Goal: Task Accomplishment & Management: Use online tool/utility

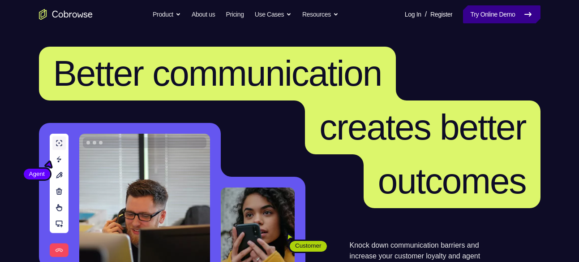
click at [499, 15] on link "Try Online Demo" at bounding box center [501, 14] width 77 height 18
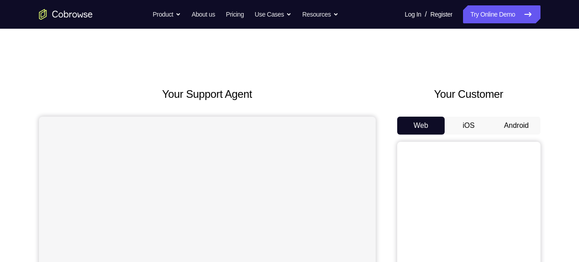
click at [519, 129] on button "Android" at bounding box center [517, 126] width 48 height 18
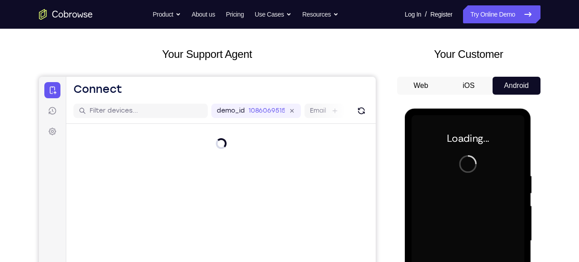
scroll to position [38, 0]
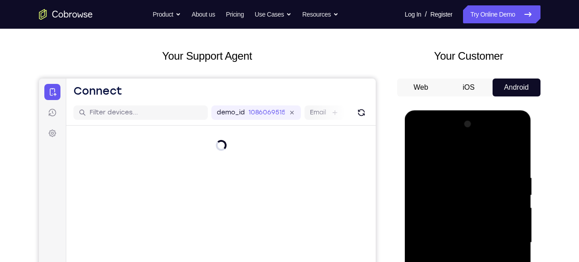
click at [468, 261] on div at bounding box center [468, 242] width 113 height 251
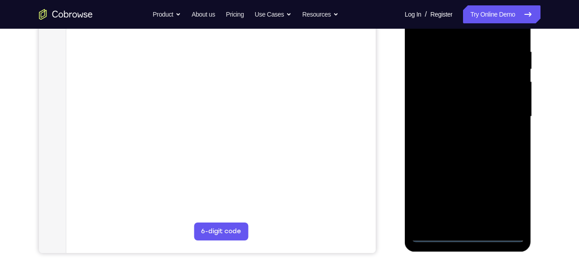
click at [506, 199] on div at bounding box center [468, 116] width 113 height 251
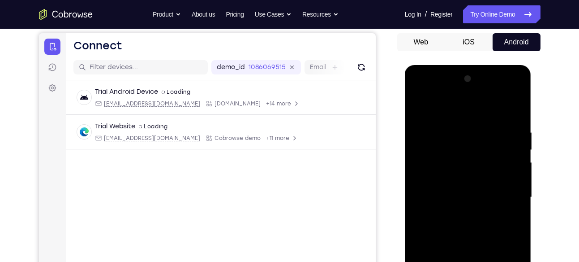
scroll to position [82, 0]
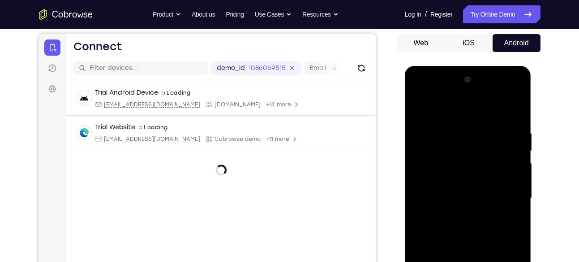
click at [447, 159] on div at bounding box center [468, 198] width 113 height 251
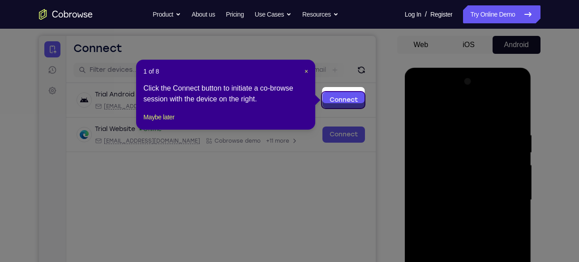
scroll to position [76, 0]
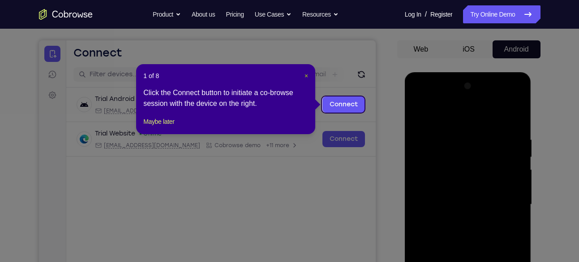
click at [305, 76] on span "×" at bounding box center [307, 75] width 4 height 7
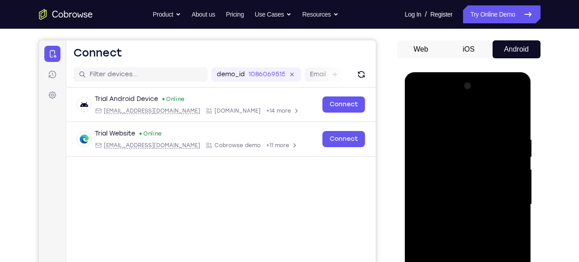
click at [443, 119] on div at bounding box center [468, 204] width 113 height 251
click at [505, 200] on div at bounding box center [468, 204] width 113 height 251
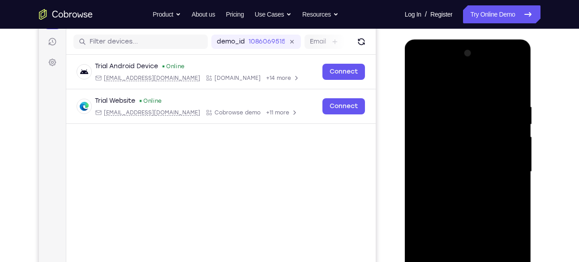
scroll to position [111, 0]
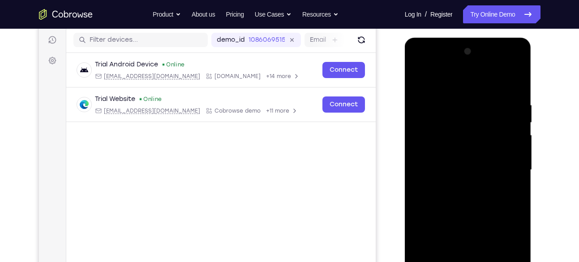
click at [454, 186] on div at bounding box center [468, 169] width 113 height 251
click at [462, 160] on div at bounding box center [468, 169] width 113 height 251
click at [445, 152] on div at bounding box center [468, 169] width 113 height 251
click at [512, 150] on div at bounding box center [468, 169] width 113 height 251
click at [474, 170] on div at bounding box center [468, 169] width 113 height 251
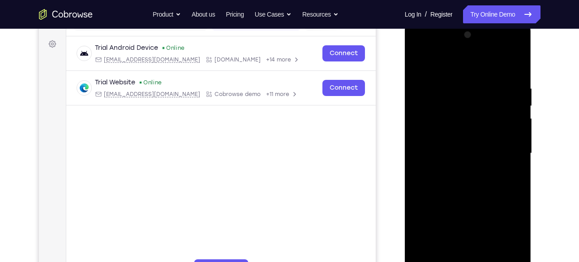
scroll to position [129, 0]
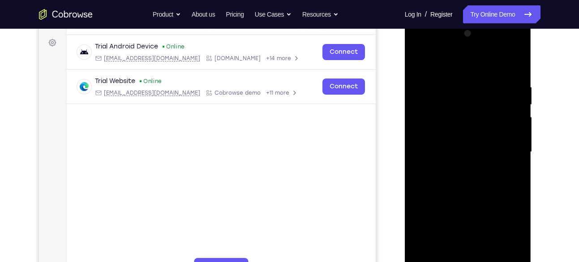
click at [471, 178] on div at bounding box center [468, 151] width 113 height 251
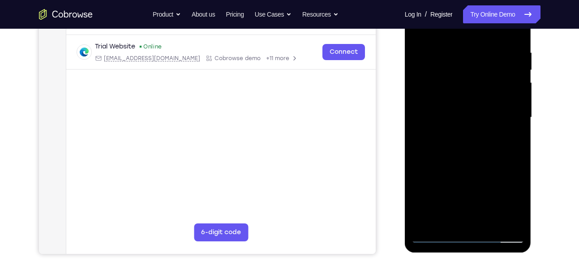
scroll to position [164, 0]
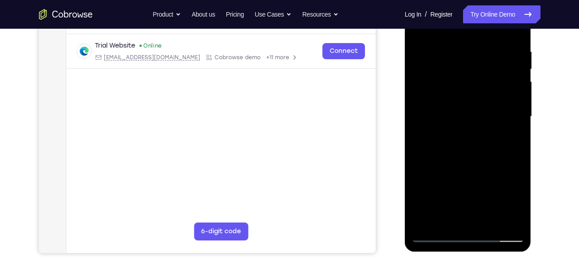
click at [467, 163] on div at bounding box center [468, 116] width 113 height 251
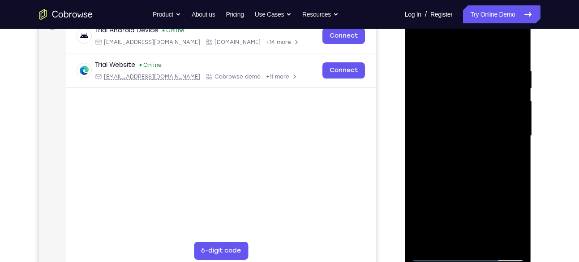
click at [467, 92] on div at bounding box center [468, 135] width 113 height 251
click at [471, 111] on div at bounding box center [468, 135] width 113 height 251
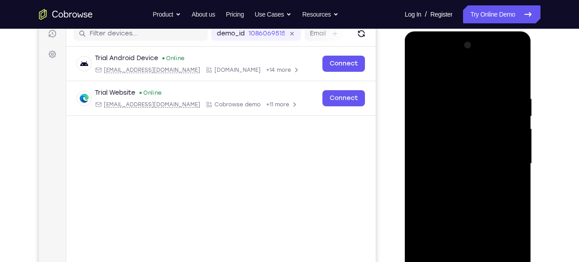
scroll to position [114, 0]
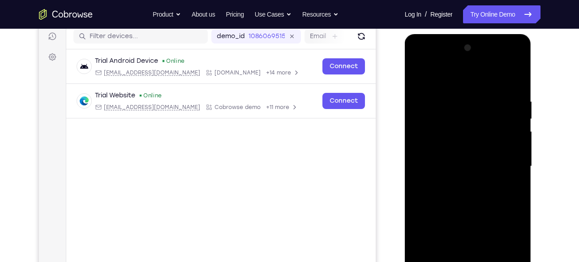
click at [459, 126] on div at bounding box center [468, 166] width 113 height 251
click at [453, 148] on div at bounding box center [468, 166] width 113 height 251
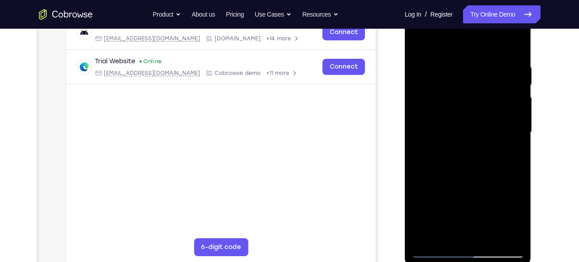
scroll to position [149, 0]
click at [519, 54] on div at bounding box center [468, 131] width 113 height 251
click at [519, 44] on div at bounding box center [468, 131] width 113 height 251
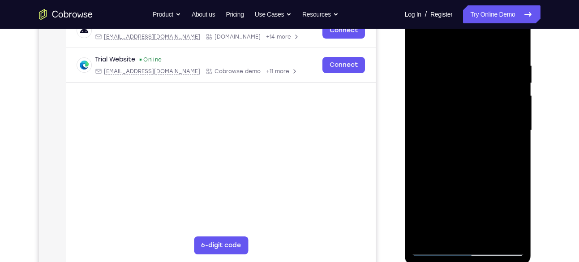
scroll to position [151, 0]
click at [419, 38] on div at bounding box center [468, 129] width 113 height 251
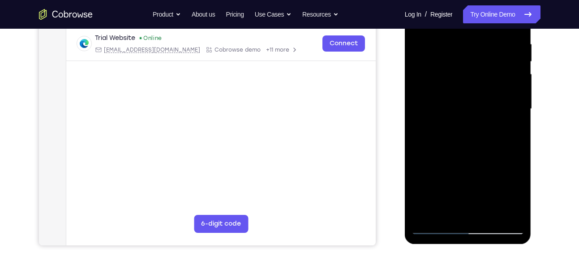
scroll to position [173, 0]
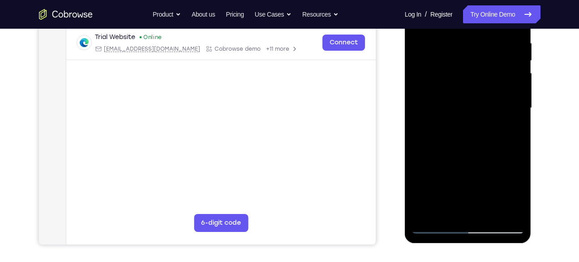
click at [489, 215] on div at bounding box center [468, 108] width 113 height 251
click at [471, 151] on div at bounding box center [468, 108] width 113 height 251
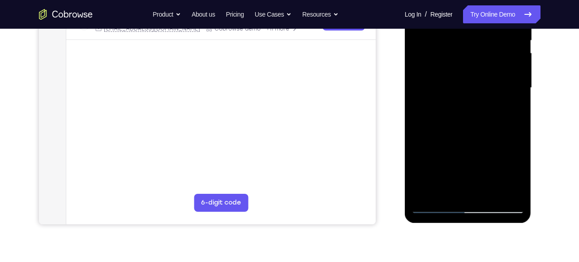
scroll to position [192, 0]
click at [449, 83] on div at bounding box center [468, 88] width 113 height 251
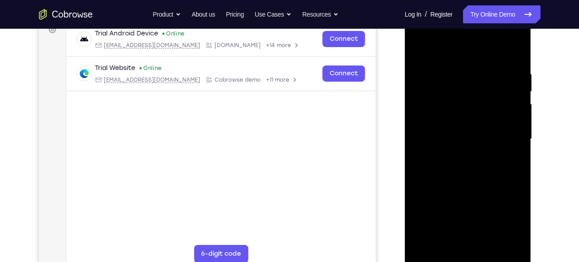
scroll to position [138, 0]
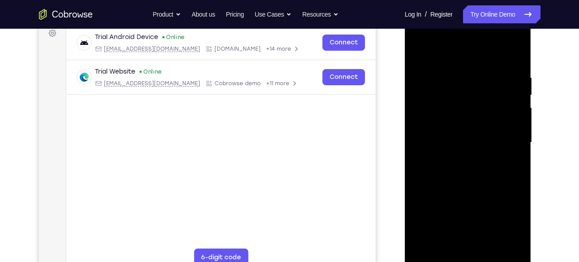
click at [433, 54] on div at bounding box center [468, 142] width 113 height 251
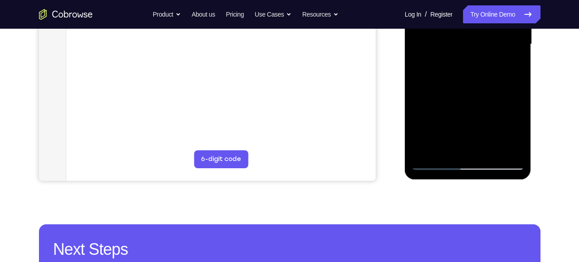
scroll to position [243, 0]
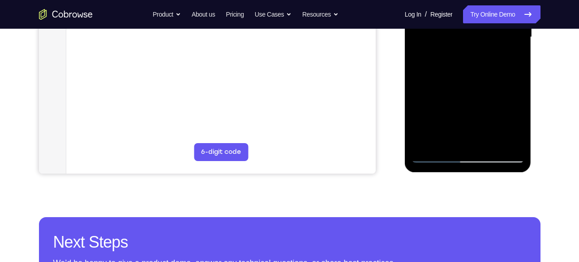
click at [490, 143] on div at bounding box center [468, 37] width 113 height 251
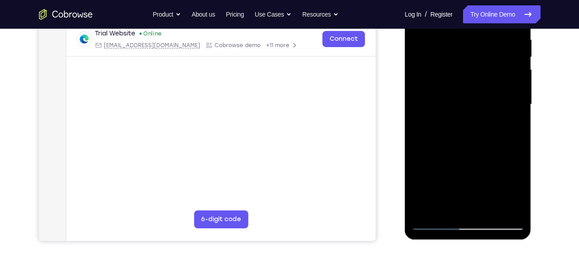
scroll to position [175, 0]
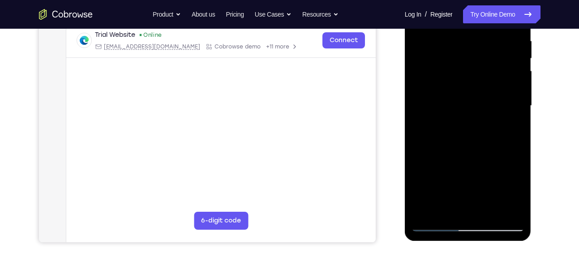
click at [457, 104] on div at bounding box center [468, 105] width 113 height 251
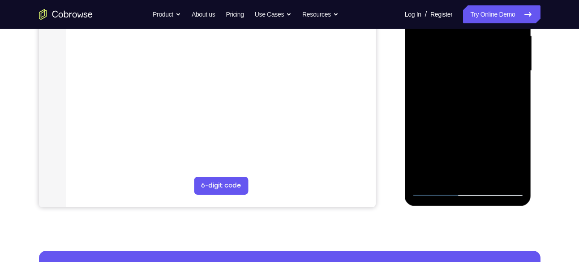
scroll to position [211, 0]
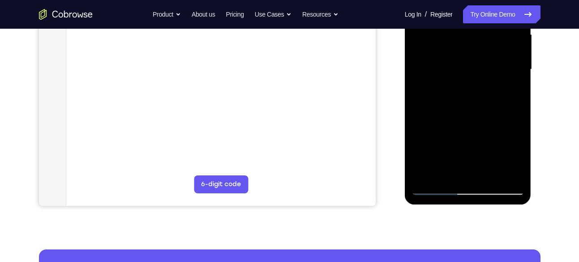
click at [437, 188] on div at bounding box center [468, 69] width 113 height 251
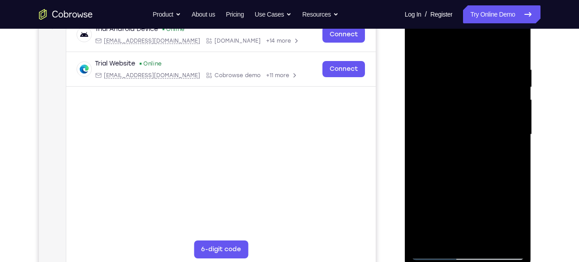
scroll to position [123, 0]
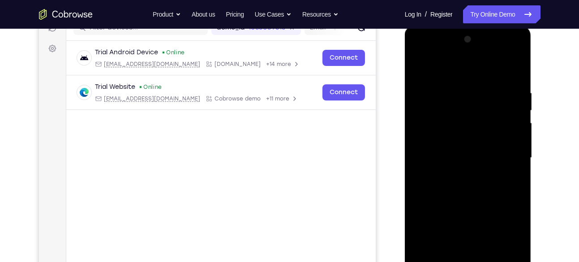
click at [420, 65] on div at bounding box center [468, 157] width 113 height 251
click at [488, 91] on div at bounding box center [468, 157] width 113 height 251
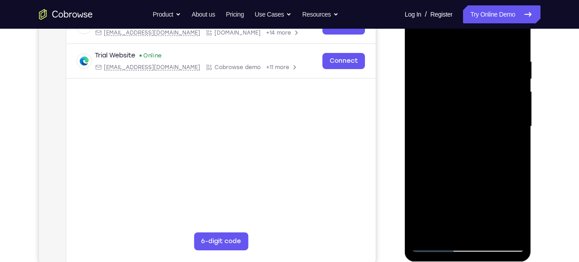
scroll to position [155, 0]
click at [515, 228] on div at bounding box center [468, 125] width 113 height 251
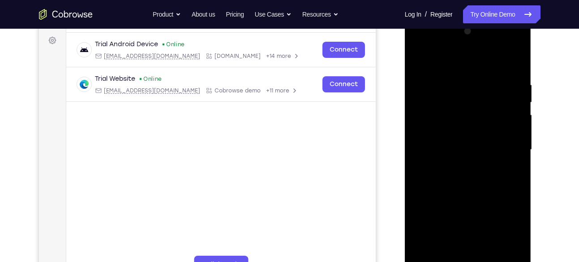
scroll to position [130, 0]
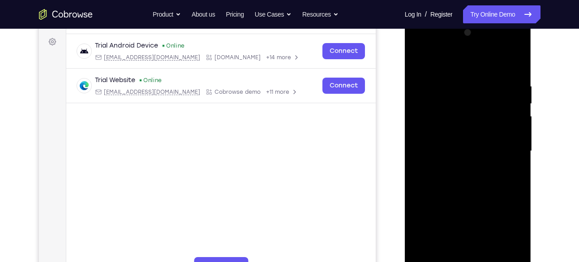
click at [515, 117] on div at bounding box center [468, 151] width 113 height 251
click at [514, 64] on div at bounding box center [468, 151] width 113 height 251
click at [459, 74] on div at bounding box center [468, 151] width 113 height 251
click at [502, 251] on div at bounding box center [468, 151] width 113 height 251
click at [514, 63] on div at bounding box center [468, 151] width 113 height 251
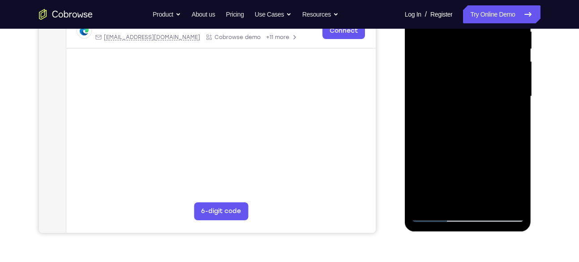
scroll to position [184, 0]
drag, startPoint x: 490, startPoint y: 159, endPoint x: 483, endPoint y: 41, distance: 118.1
click at [483, 41] on div at bounding box center [468, 96] width 113 height 251
drag, startPoint x: 471, startPoint y: 164, endPoint x: 484, endPoint y: 37, distance: 127.9
click at [484, 37] on div at bounding box center [468, 96] width 113 height 251
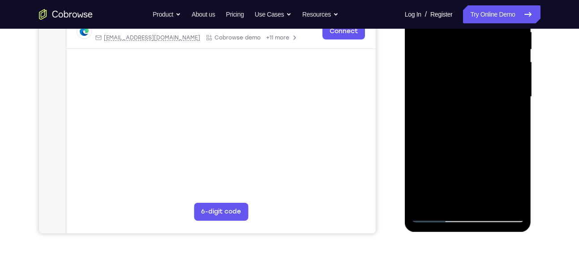
drag, startPoint x: 477, startPoint y: 182, endPoint x: 484, endPoint y: 13, distance: 169.1
click at [484, 13] on div at bounding box center [468, 96] width 113 height 251
drag, startPoint x: 477, startPoint y: 170, endPoint x: 491, endPoint y: -6, distance: 177.1
click at [491, 0] on div at bounding box center [468, 96] width 113 height 251
drag, startPoint x: 489, startPoint y: 153, endPoint x: 490, endPoint y: 94, distance: 58.7
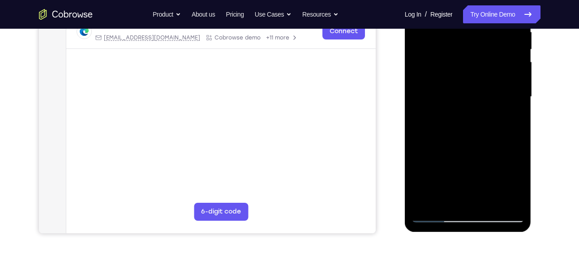
click at [490, 94] on div at bounding box center [468, 96] width 113 height 251
click at [427, 204] on div at bounding box center [468, 96] width 113 height 251
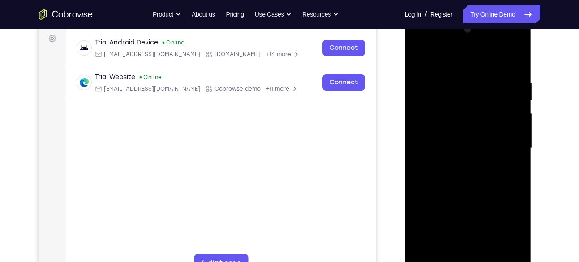
scroll to position [131, 0]
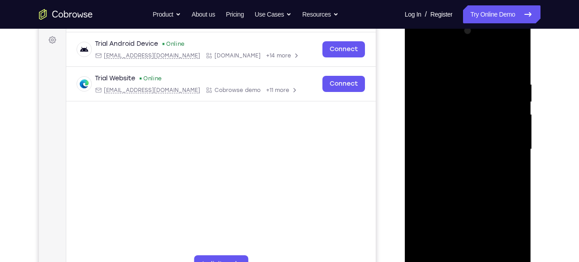
drag, startPoint x: 506, startPoint y: 78, endPoint x: 431, endPoint y: 78, distance: 74.8
click at [431, 78] on div at bounding box center [468, 149] width 113 height 251
drag, startPoint x: 506, startPoint y: 79, endPoint x: 426, endPoint y: 82, distance: 80.3
click at [426, 82] on div at bounding box center [468, 149] width 113 height 251
drag, startPoint x: 507, startPoint y: 78, endPoint x: 421, endPoint y: 86, distance: 86.8
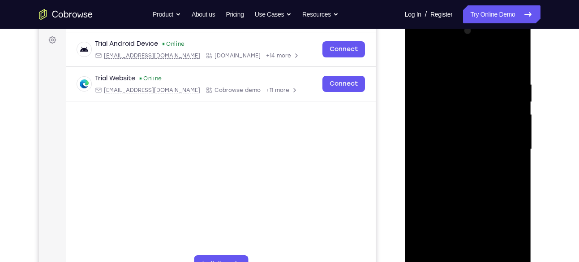
click at [421, 86] on div at bounding box center [468, 149] width 113 height 251
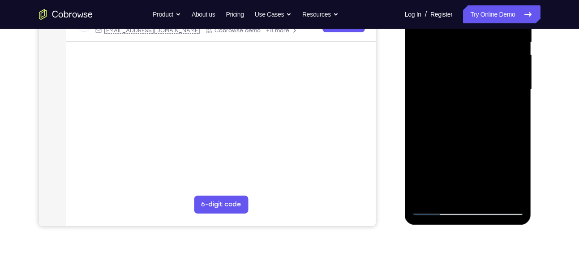
scroll to position [194, 0]
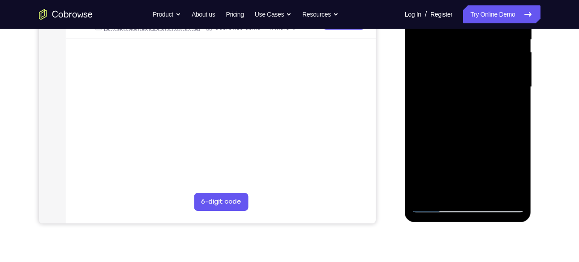
click at [491, 193] on div at bounding box center [468, 86] width 113 height 251
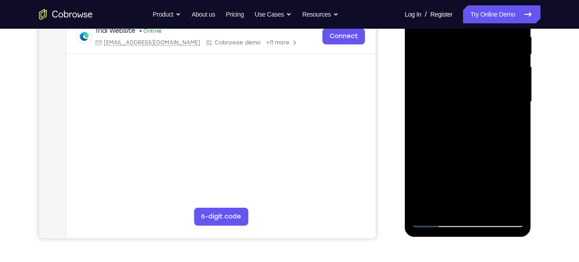
scroll to position [176, 0]
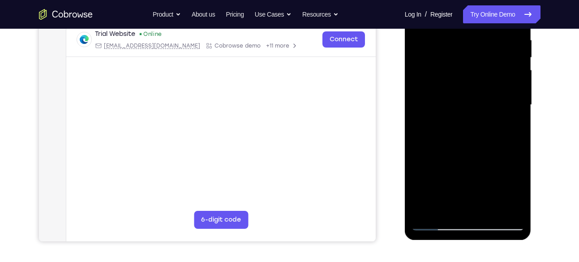
drag, startPoint x: 468, startPoint y: 172, endPoint x: 460, endPoint y: 86, distance: 85.9
click at [460, 86] on div at bounding box center [468, 104] width 113 height 251
drag, startPoint x: 470, startPoint y: 194, endPoint x: 463, endPoint y: 102, distance: 92.1
click at [463, 102] on div at bounding box center [468, 104] width 113 height 251
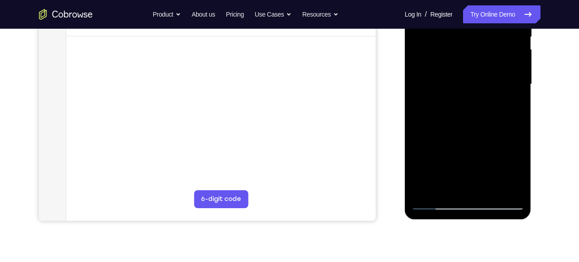
drag, startPoint x: 483, startPoint y: 180, endPoint x: 477, endPoint y: 99, distance: 80.9
click at [477, 99] on div at bounding box center [468, 84] width 113 height 251
drag, startPoint x: 458, startPoint y: 149, endPoint x: 451, endPoint y: 192, distance: 43.0
click at [452, 190] on div at bounding box center [468, 84] width 113 height 251
click at [434, 199] on div at bounding box center [468, 84] width 113 height 251
